Goal: Task Accomplishment & Management: Use online tool/utility

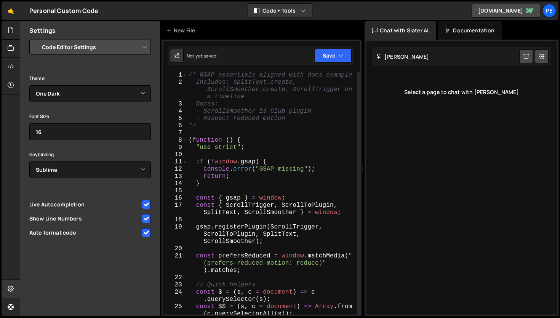
select select "editor"
select select "ace/theme/one_dark"
select select "ace/keyboard/sublime"
click at [338, 59] on button "Save" at bounding box center [332, 56] width 37 height 14
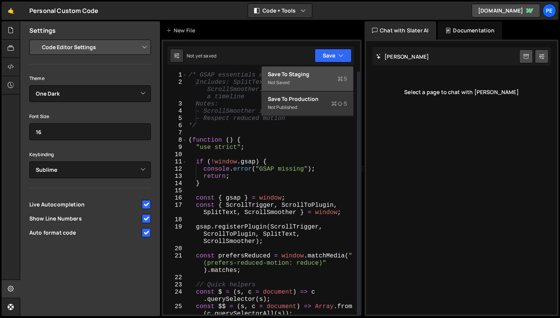
click at [325, 78] on div "Not saved" at bounding box center [307, 82] width 79 height 9
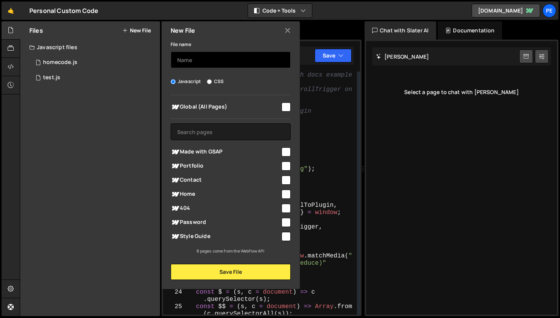
click at [230, 61] on input "text" at bounding box center [231, 59] width 120 height 17
type input "h"
type input "Home - Ido"
click at [287, 109] on input "checkbox" at bounding box center [285, 106] width 9 height 9
checkbox input "true"
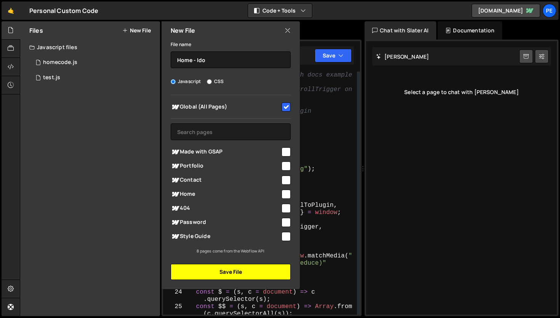
click at [270, 272] on button "Save File" at bounding box center [231, 272] width 120 height 16
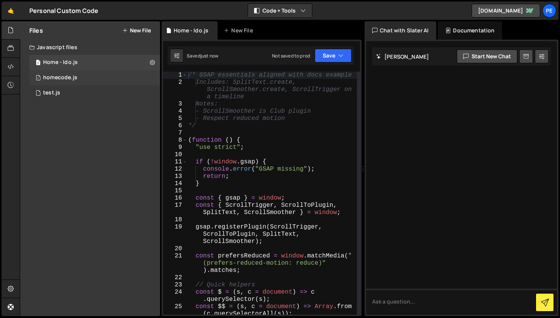
click at [90, 72] on div "1 homecode.js 0" at bounding box center [94, 77] width 131 height 15
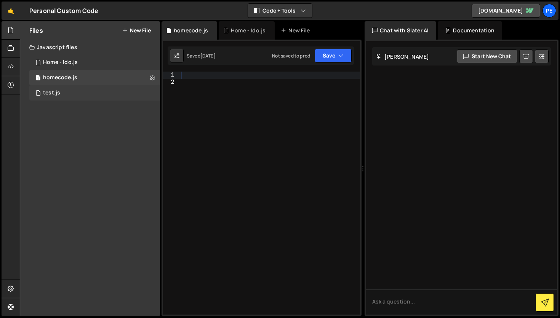
click at [88, 96] on div "1 test.js 0" at bounding box center [94, 92] width 131 height 15
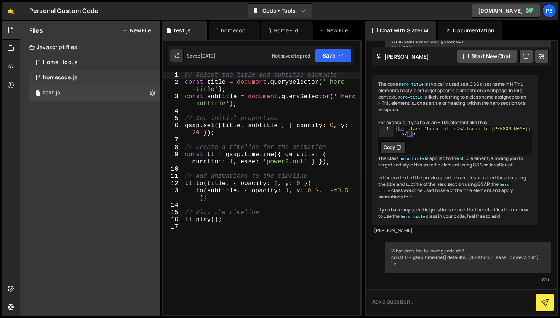
scroll to position [1130, 0]
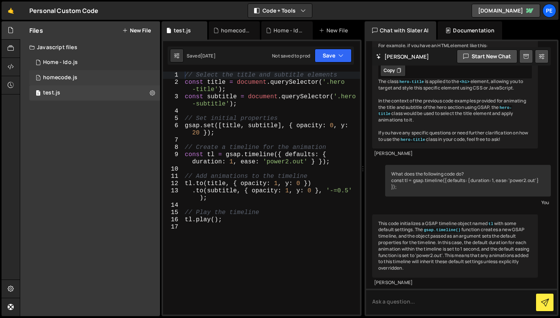
click at [96, 80] on div "1 homecode.js 0" at bounding box center [94, 77] width 131 height 15
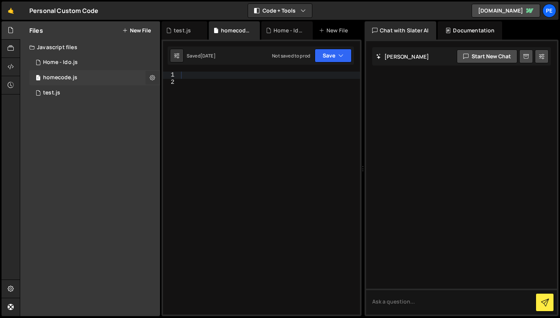
click at [148, 77] on button at bounding box center [152, 78] width 14 height 14
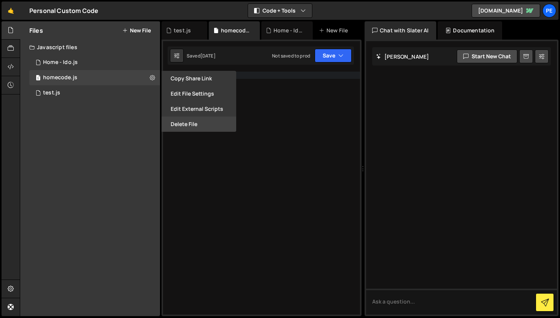
click at [181, 123] on button "Delete File" at bounding box center [198, 124] width 75 height 15
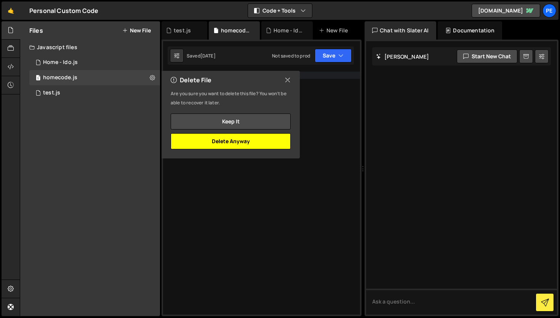
click at [234, 142] on button "Delete Anyway" at bounding box center [231, 141] width 120 height 16
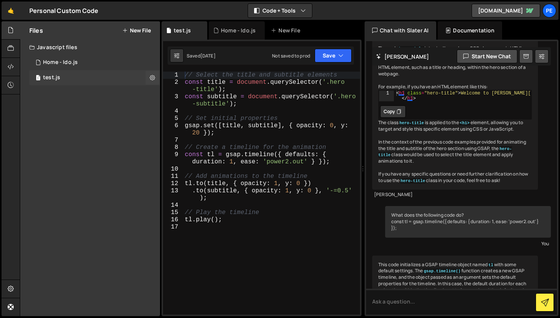
scroll to position [1130, 0]
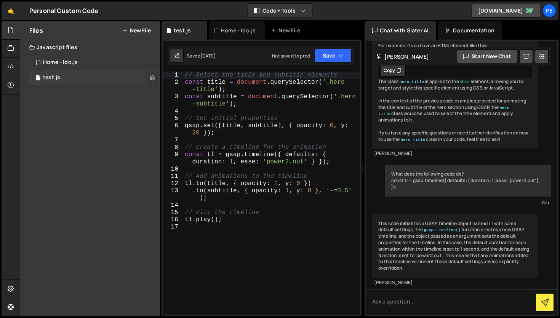
click at [148, 78] on button at bounding box center [152, 78] width 14 height 14
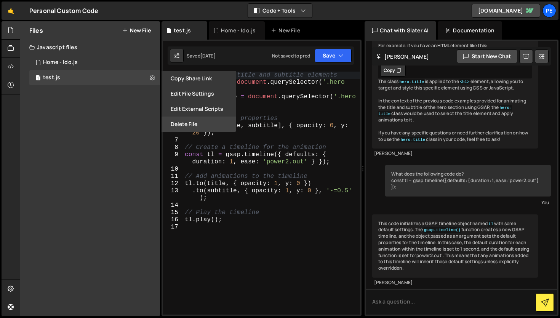
click at [198, 127] on button "Delete File" at bounding box center [198, 124] width 75 height 15
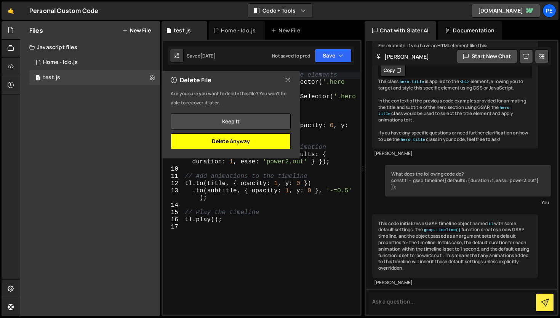
click at [258, 141] on button "Delete Anyway" at bounding box center [231, 141] width 120 height 16
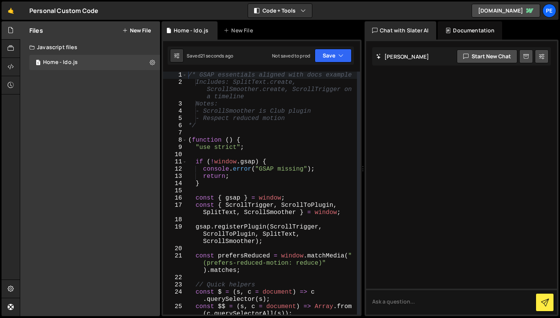
scroll to position [0, 0]
click at [108, 69] on div "1 Home - Ido.js 0" at bounding box center [94, 62] width 131 height 15
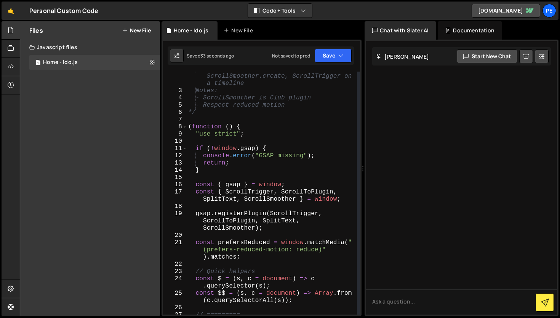
scroll to position [7, 0]
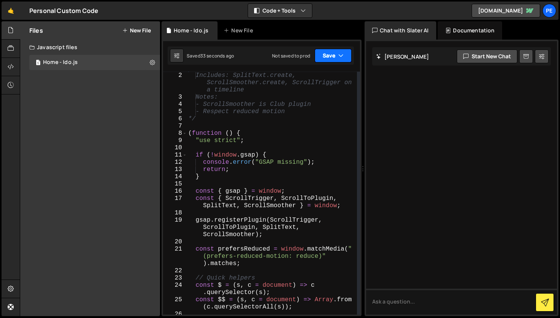
click at [337, 54] on button "Save" at bounding box center [332, 56] width 37 height 14
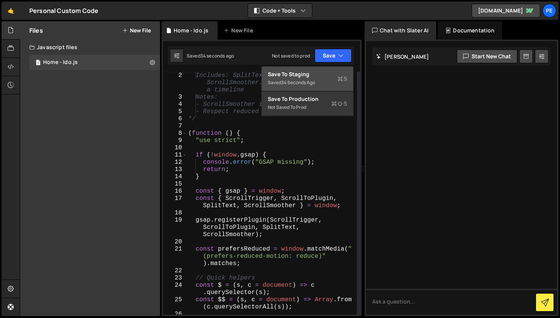
click at [313, 82] on div "34 seconds ago" at bounding box center [298, 82] width 34 height 6
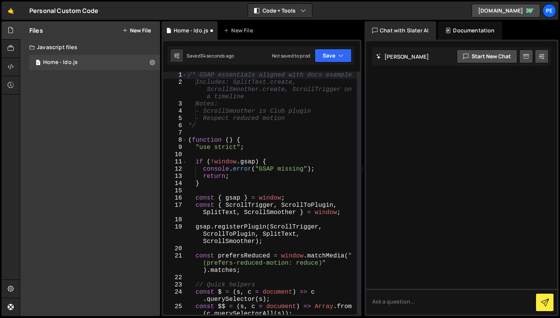
scroll to position [0, 0]
